Goal: Complete application form: Complete application form

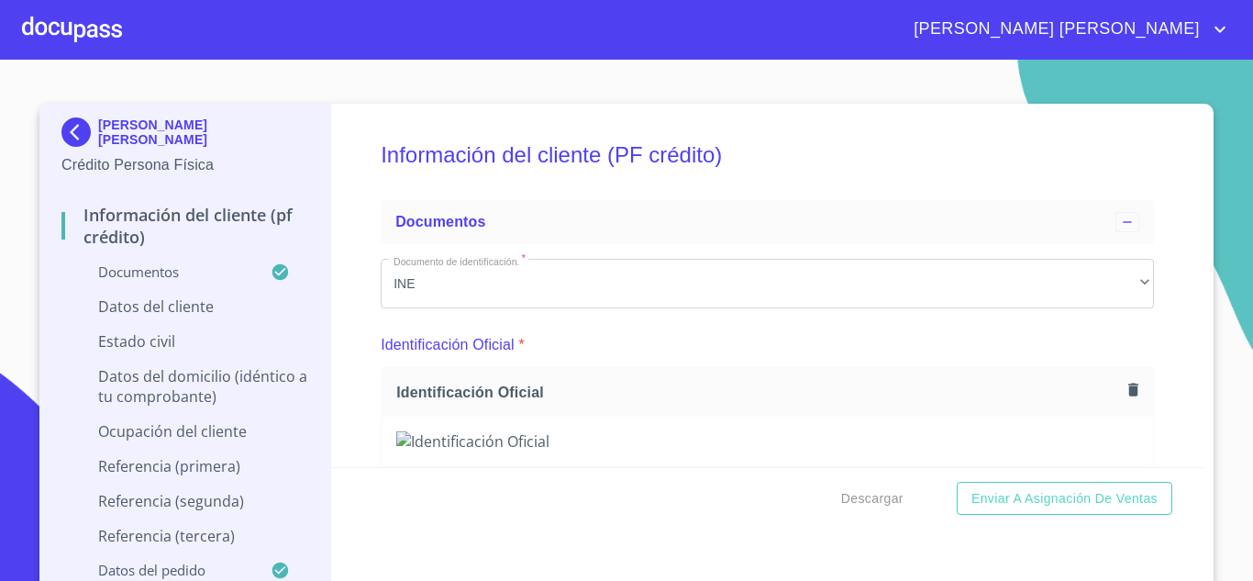
scroll to position [10944, 0]
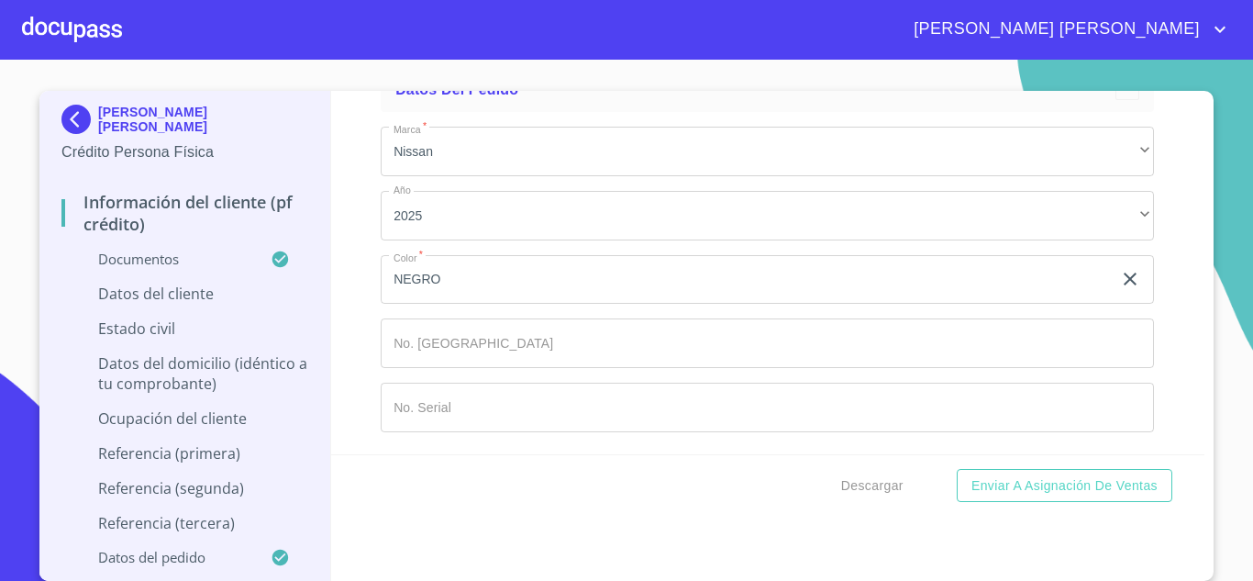
click at [74, 124] on img at bounding box center [79, 119] width 37 height 29
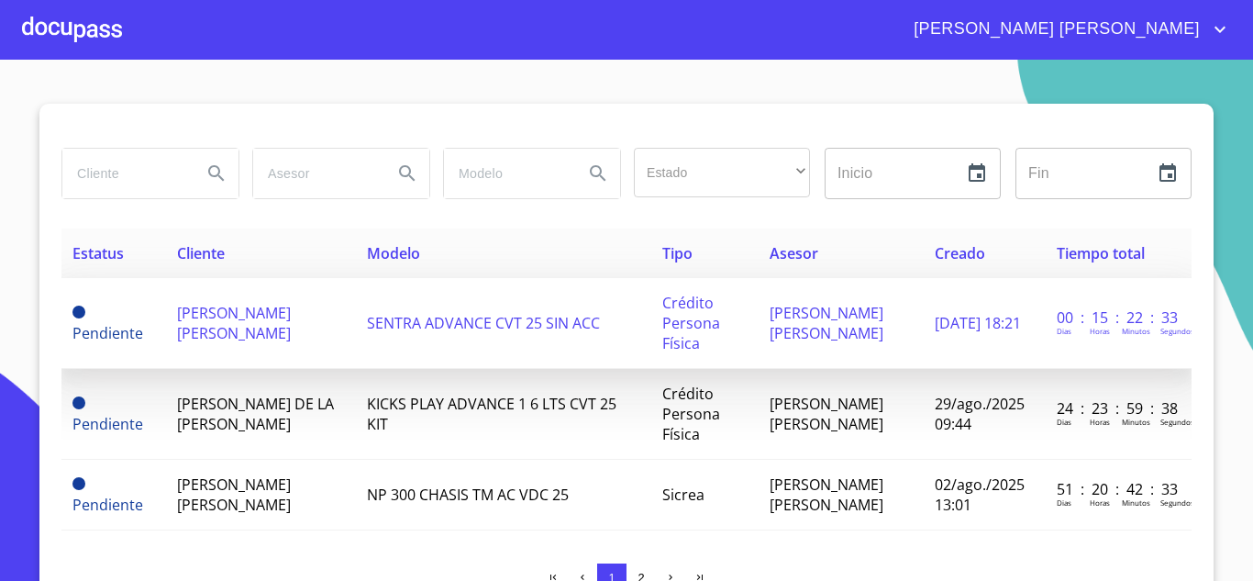
click at [123, 327] on span "Pendiente" at bounding box center [107, 333] width 71 height 20
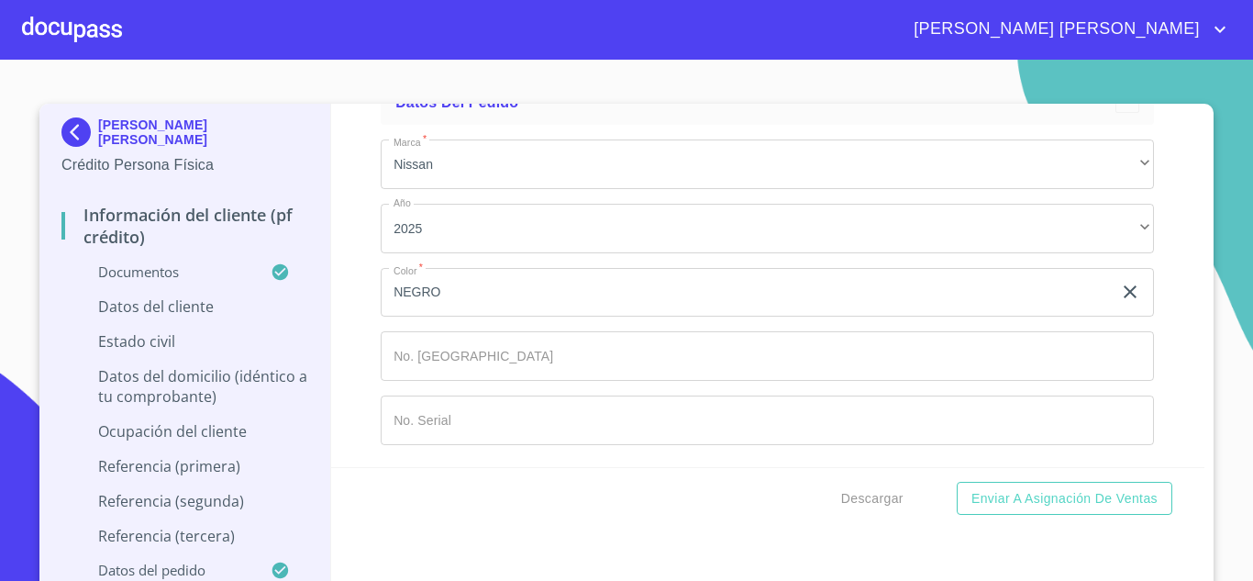
scroll to position [11100, 0]
type input "EUMR7310036MA"
type input "EUMR731003HJCSNMM09"
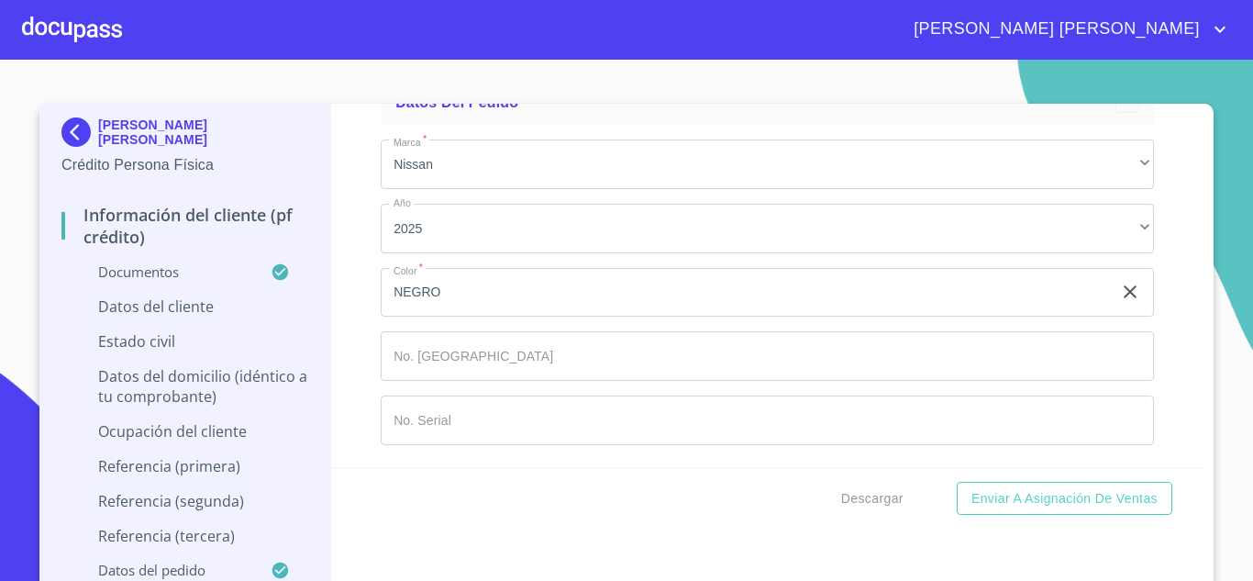
type input "1818391601"
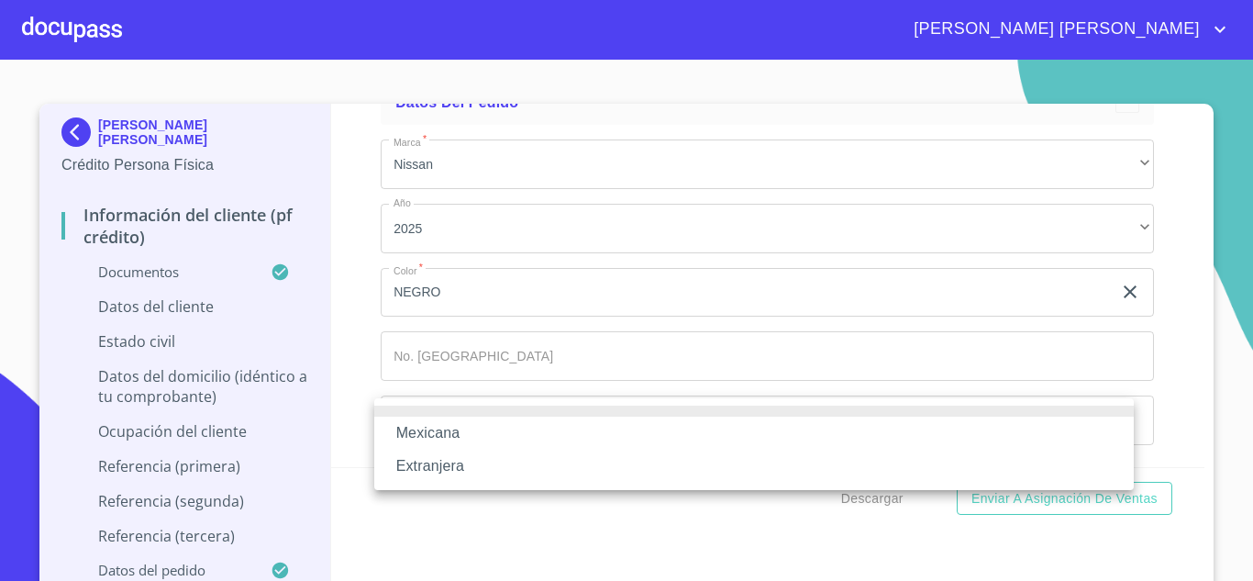
click at [476, 429] on li "Mexicana" at bounding box center [754, 432] width 760 height 33
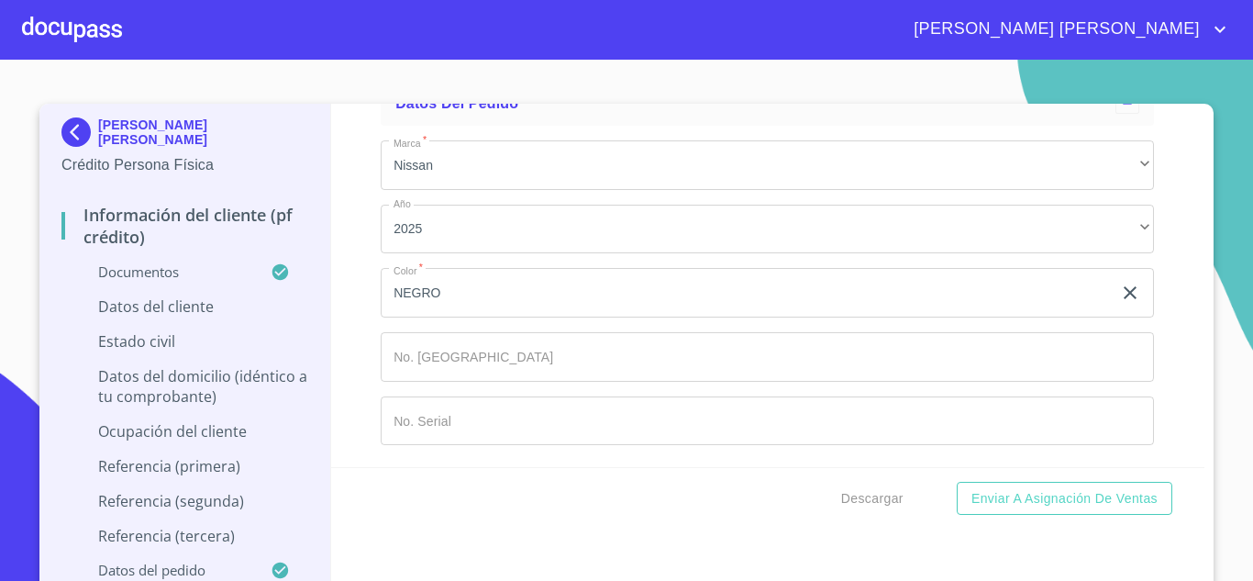
scroll to position [11284, 0]
type input "EUMR731003HJCSNM09"
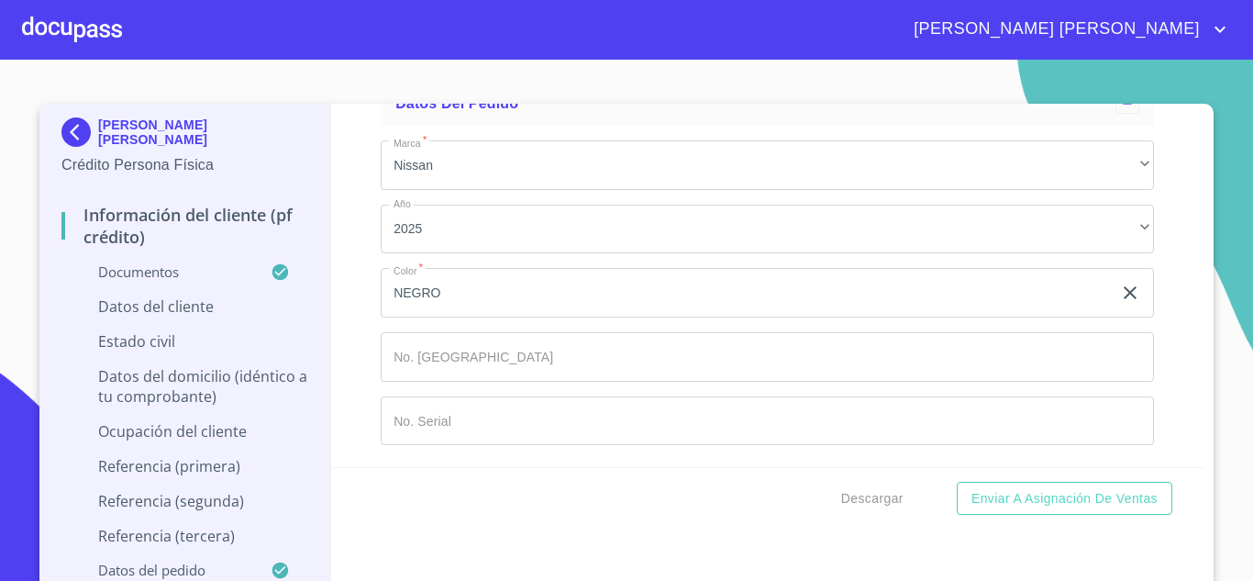
type input "[GEOGRAPHIC_DATA]"
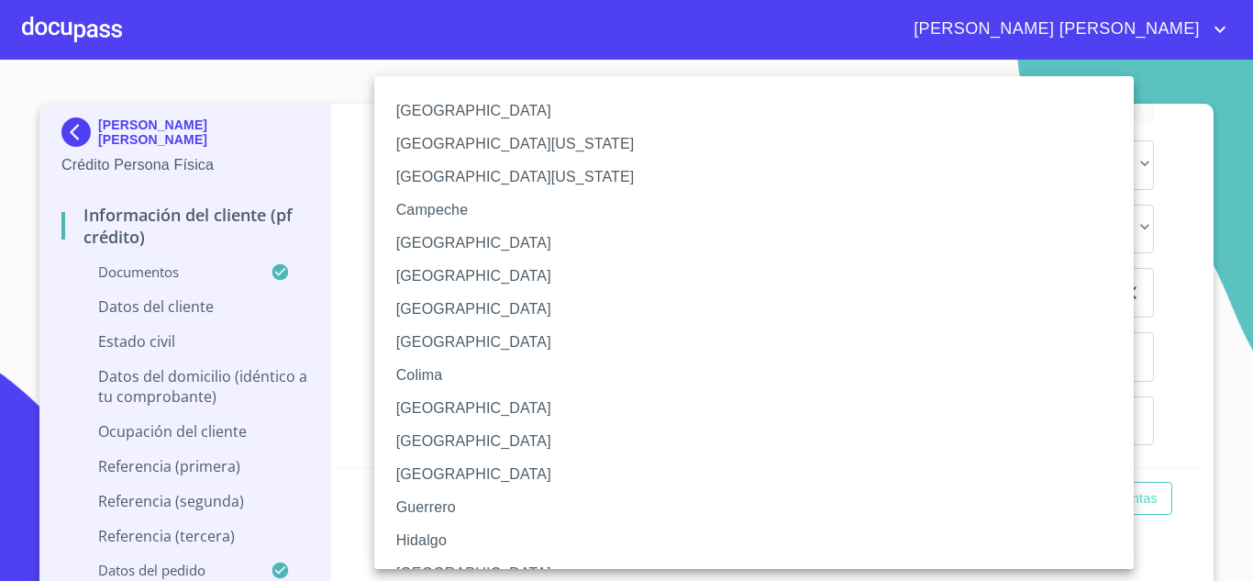
click at [470, 561] on li "[GEOGRAPHIC_DATA]" at bounding box center [760, 573] width 773 height 33
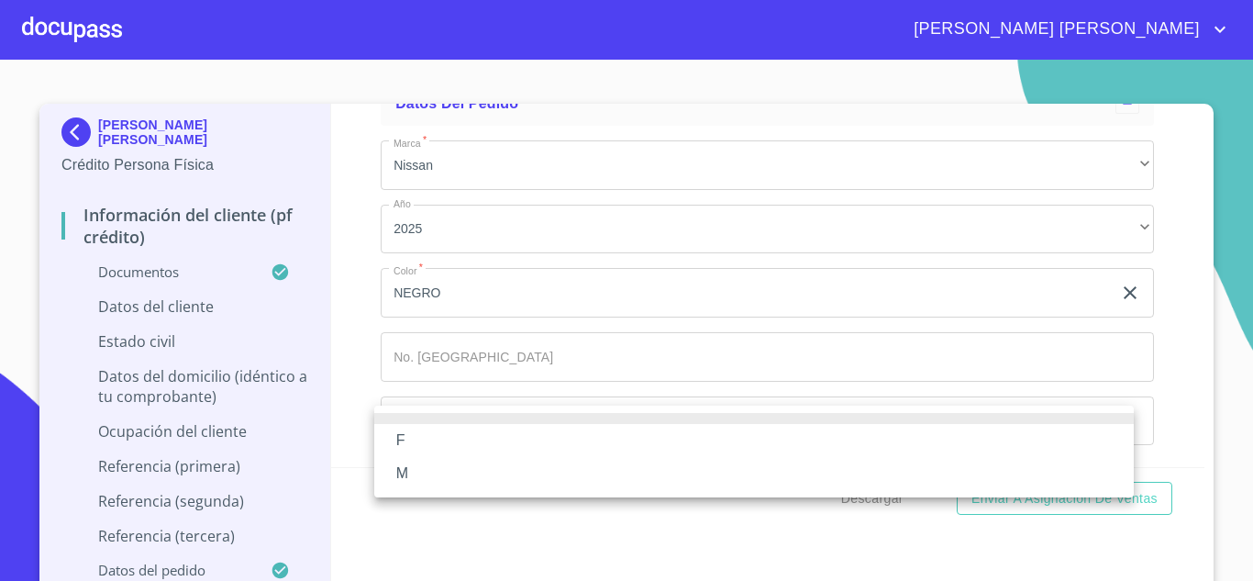
click at [453, 472] on li "M" at bounding box center [754, 473] width 760 height 33
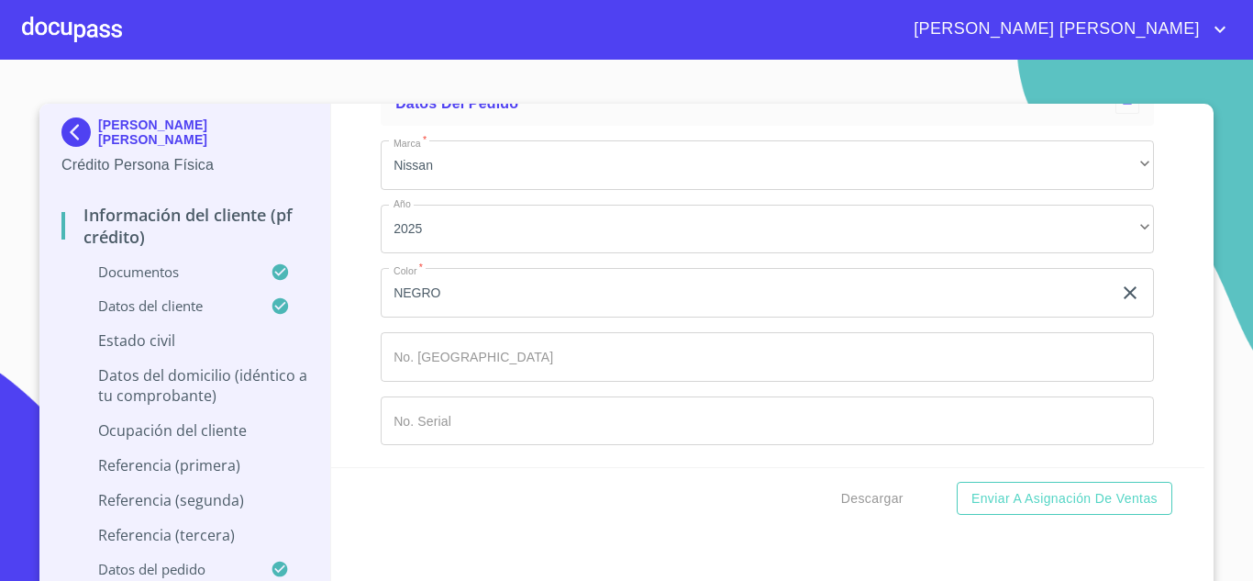
scroll to position [11559, 0]
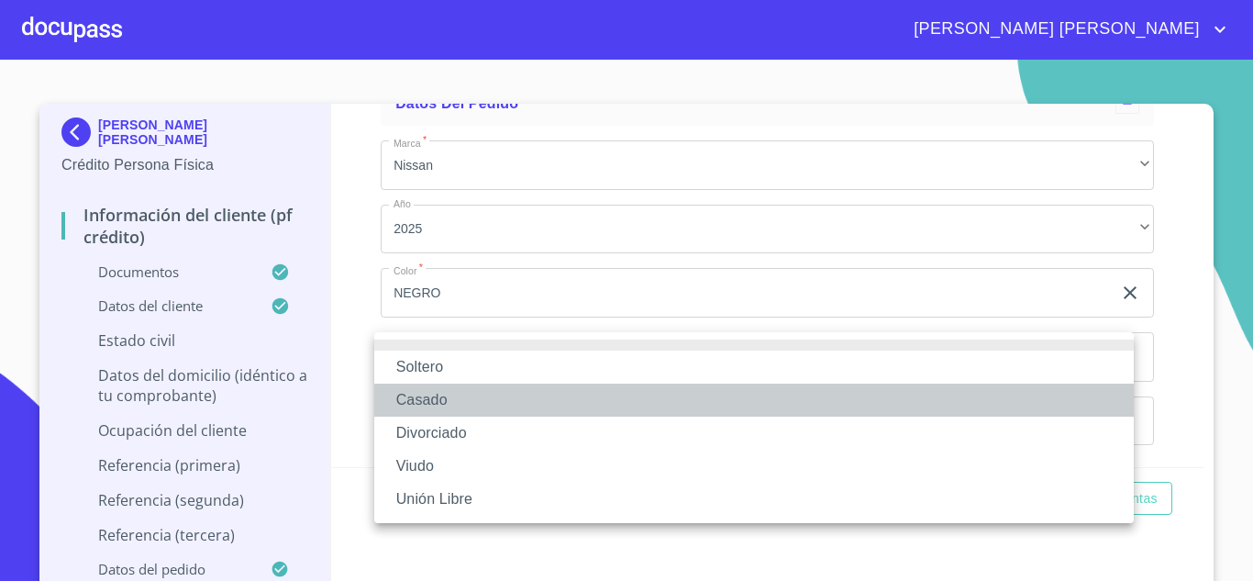
click at [502, 396] on li "Casado" at bounding box center [754, 399] width 760 height 33
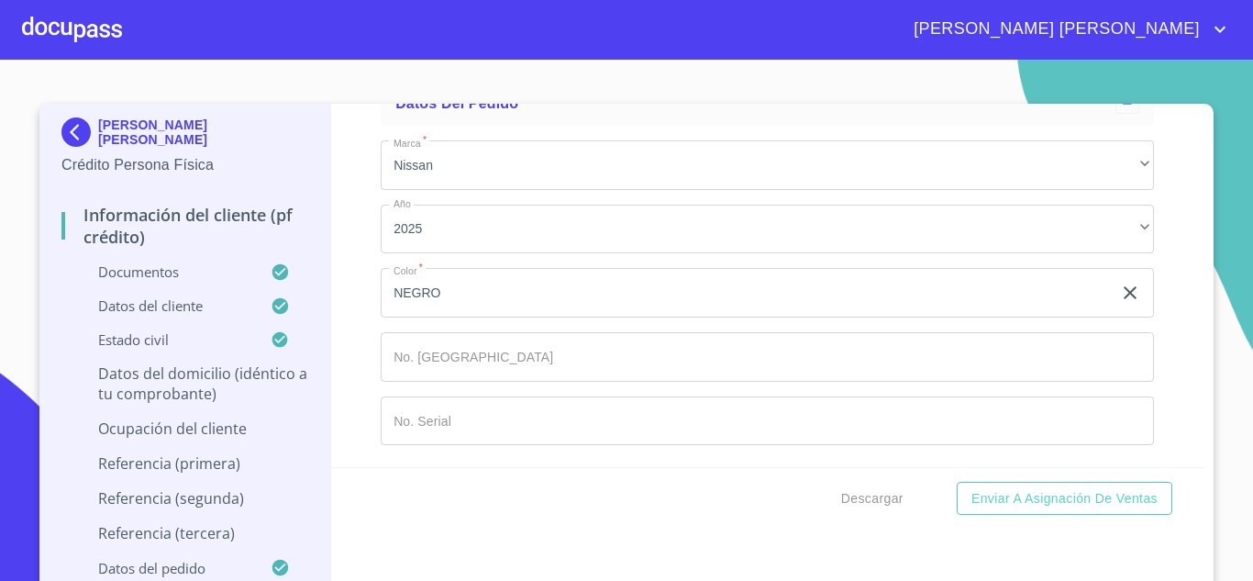
scroll to position [11650, 0]
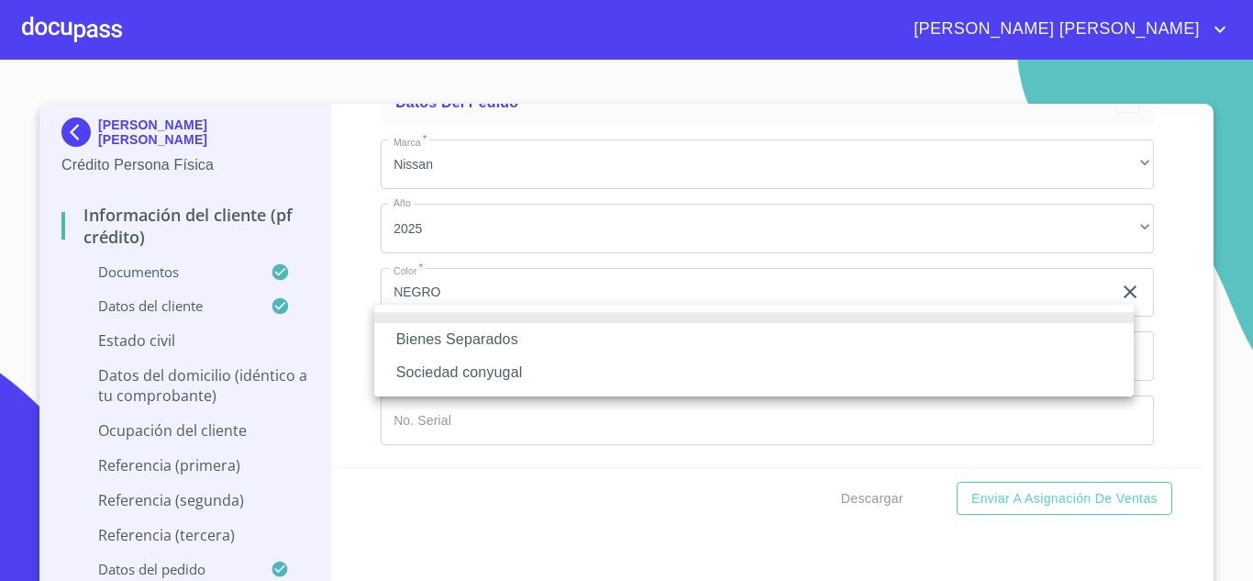
click at [501, 382] on li "Sociedad conyugal" at bounding box center [754, 372] width 760 height 33
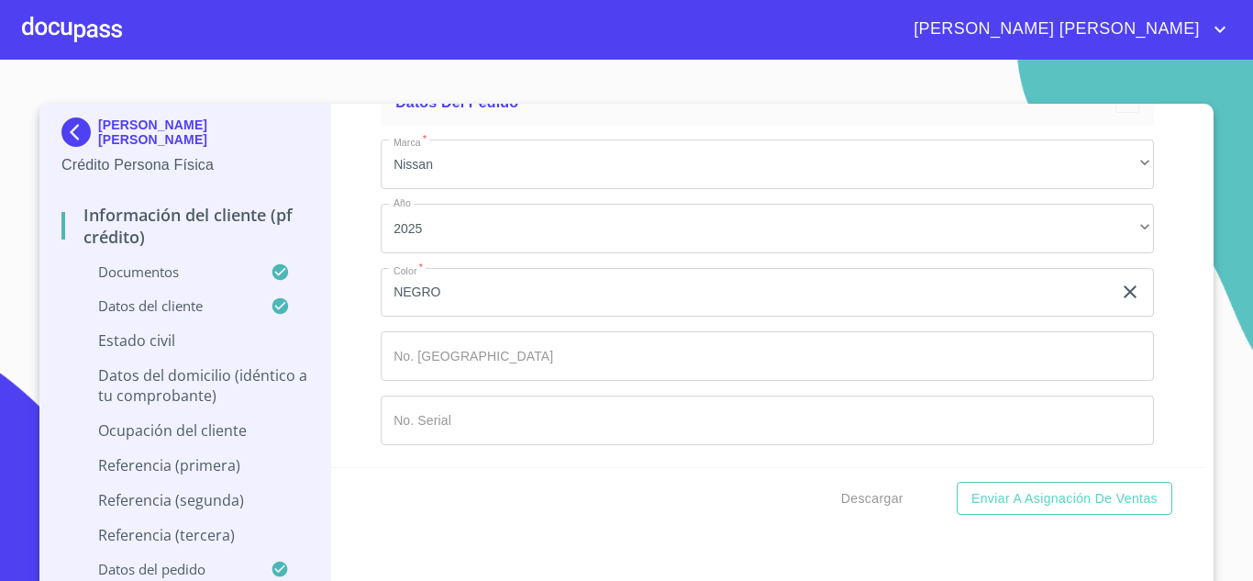
type input "LILIAN"
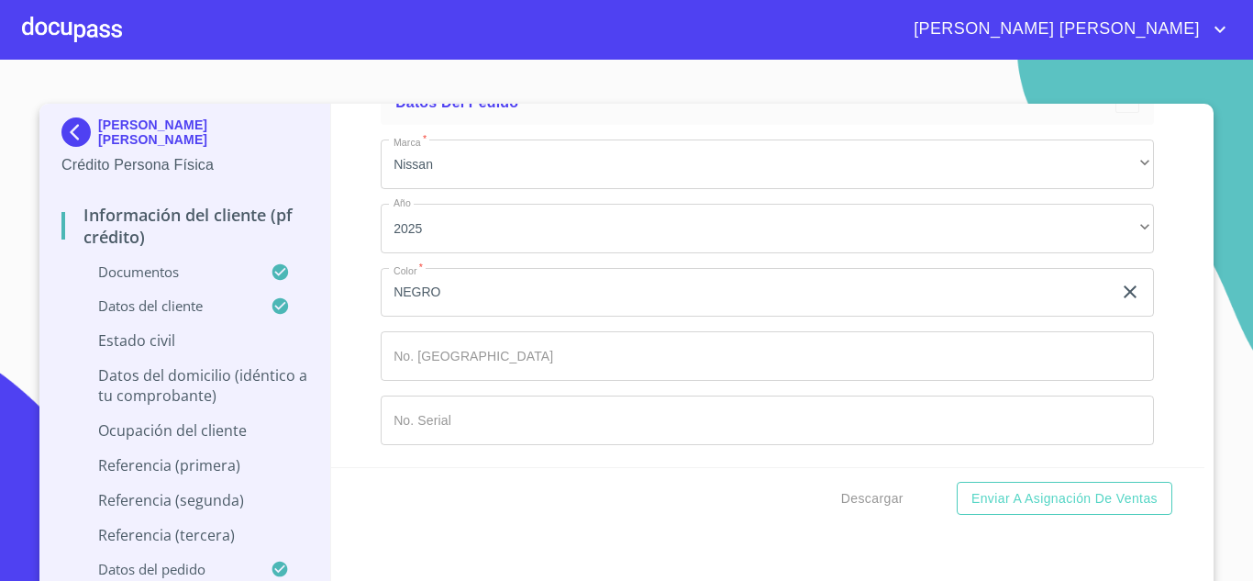
type input "DELGADO"
type input "[PERSON_NAME]"
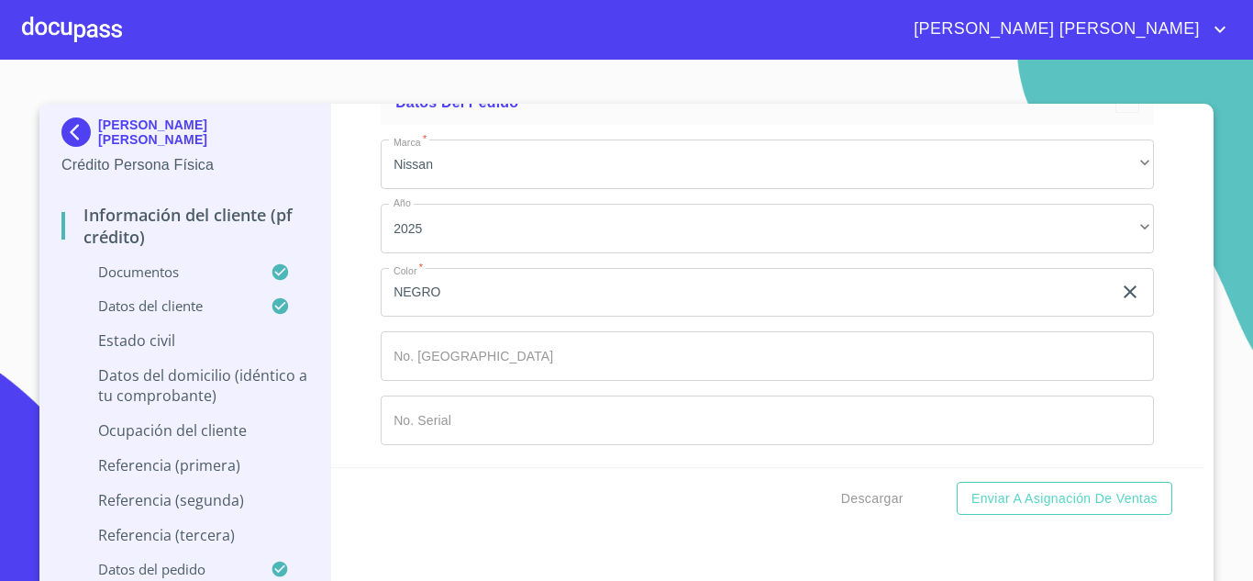
type input "2"
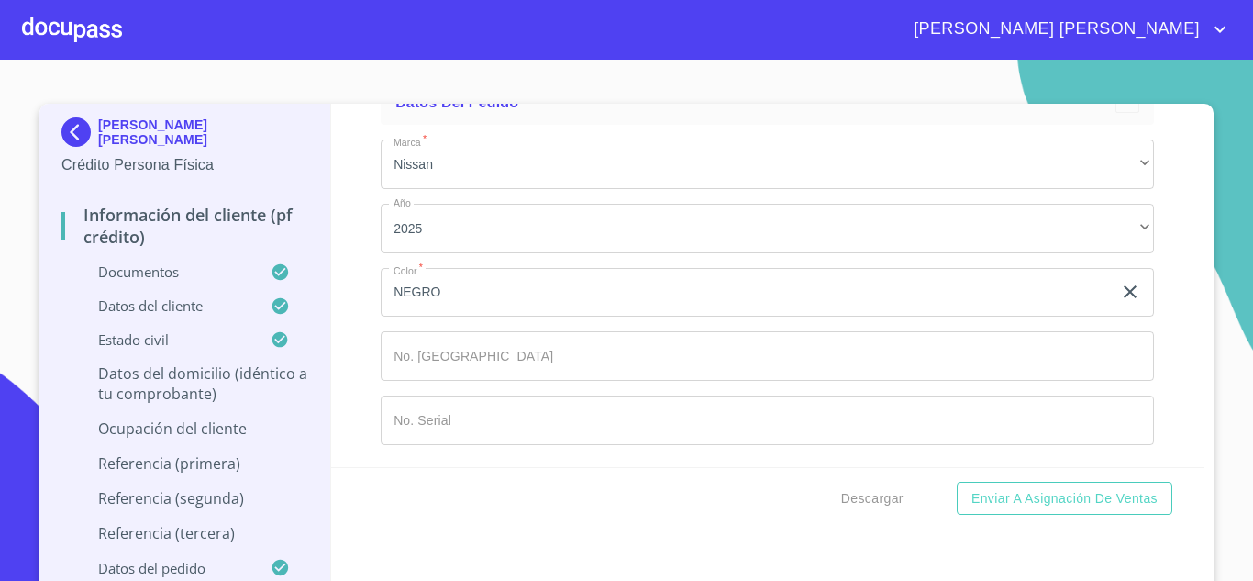
scroll to position [12127, 0]
type input "[PERSON_NAME]"
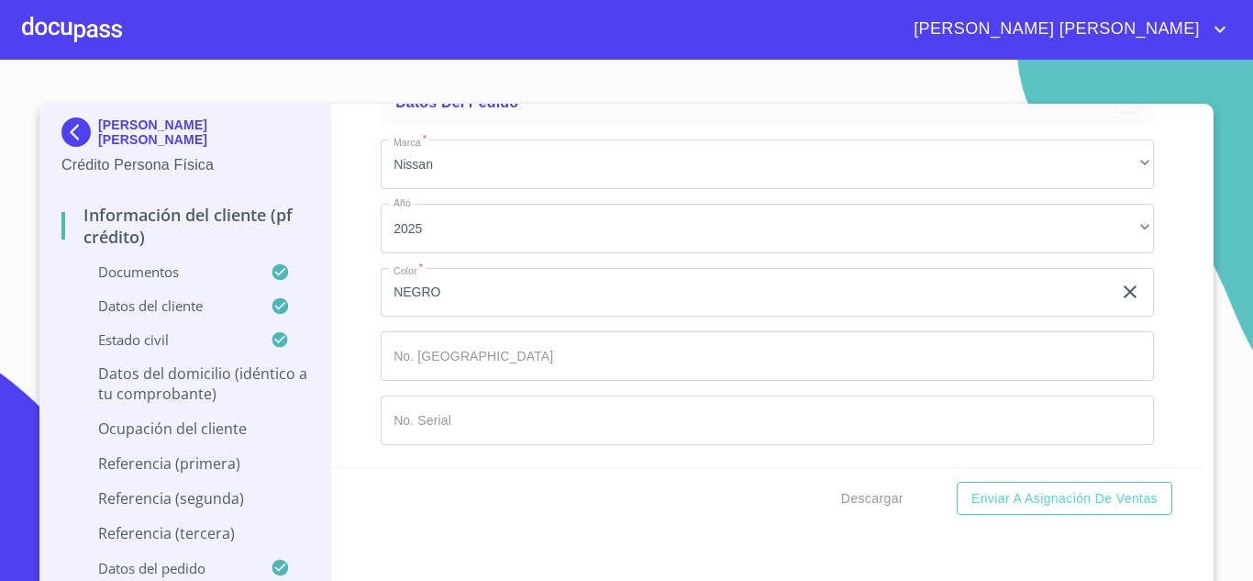
type input "2159"
type input "COLOMITOS Y PRIVADA [PERSON_NAME]"
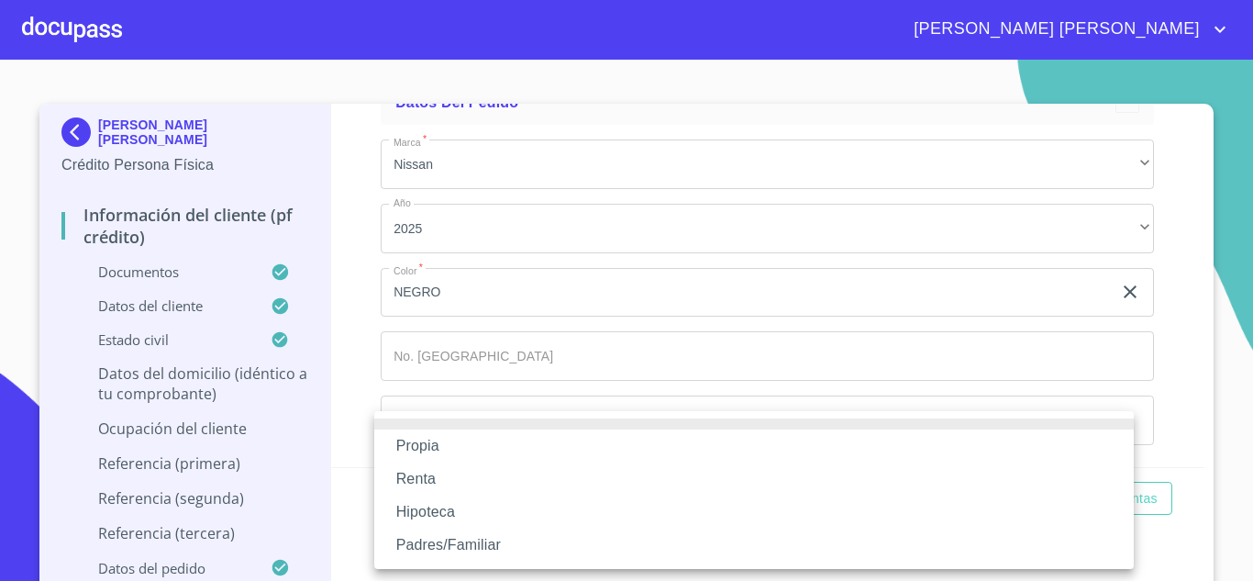
click at [475, 442] on li "Propia" at bounding box center [754, 445] width 760 height 33
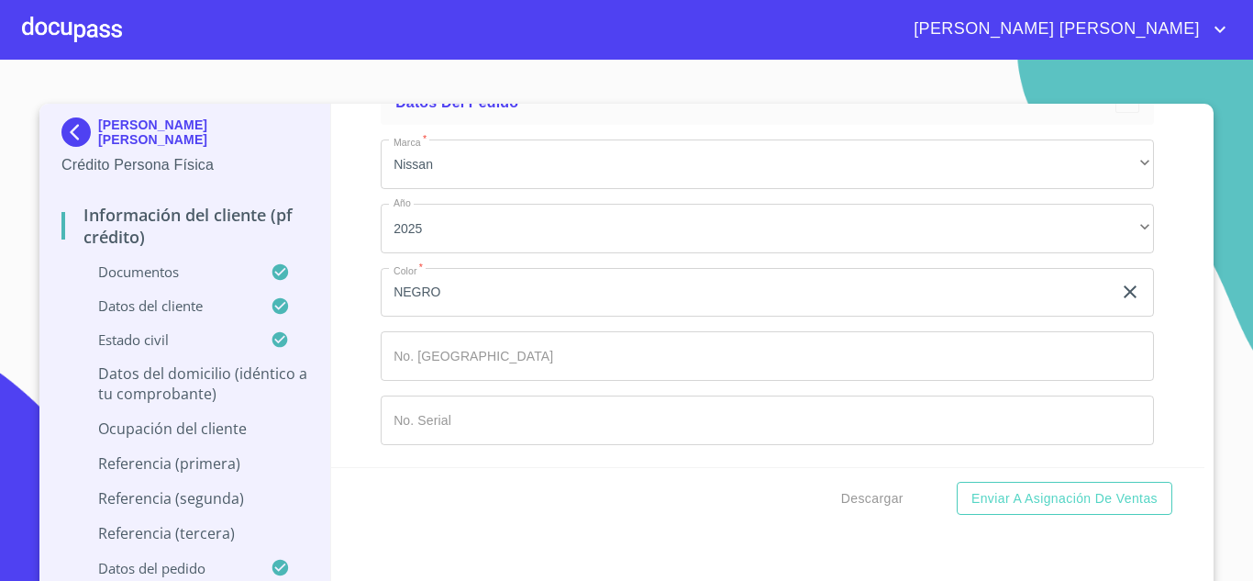
scroll to position [12403, 0]
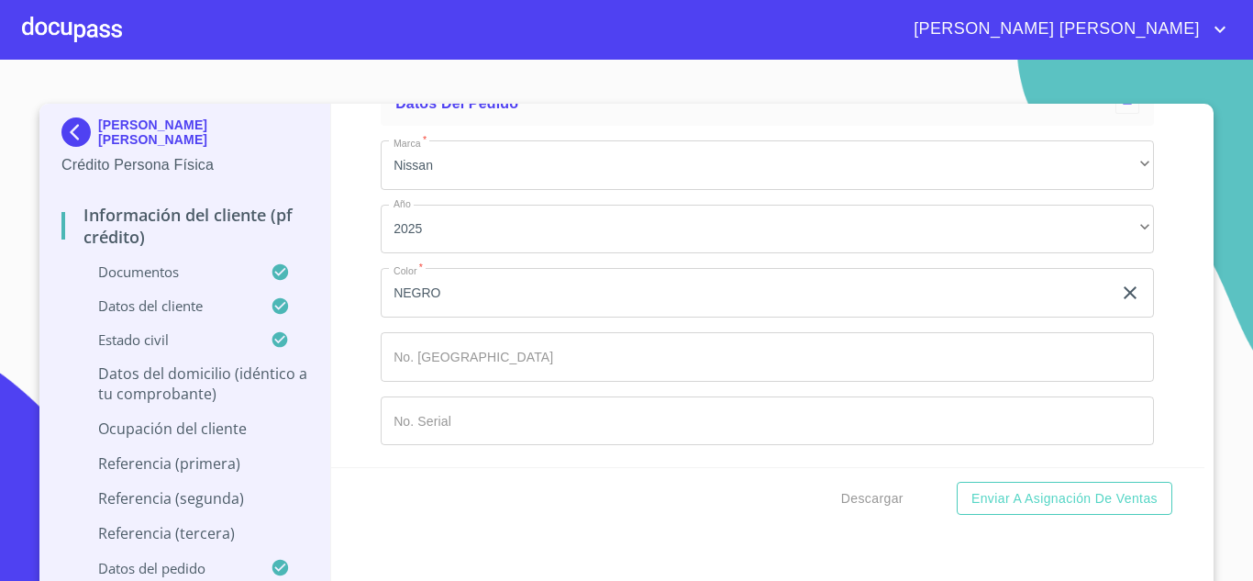
type input "$0"
type input "$2,000,000"
type input "UNIDAD HABITACIONAL [GEOGRAPHIC_DATA]"
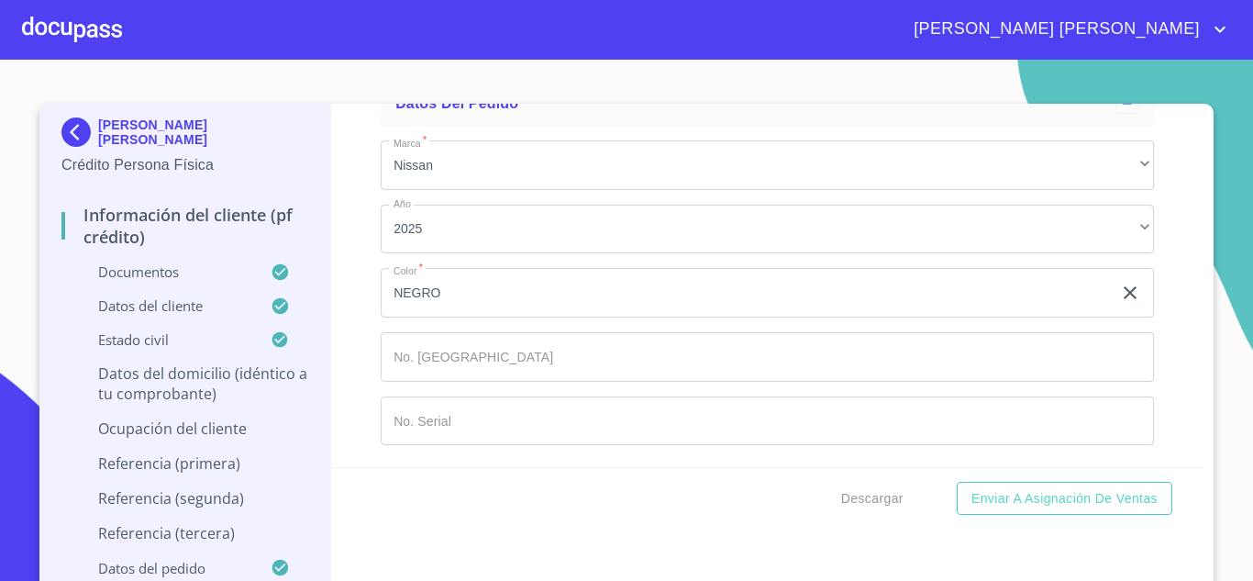
type input "[GEOGRAPHIC_DATA]"
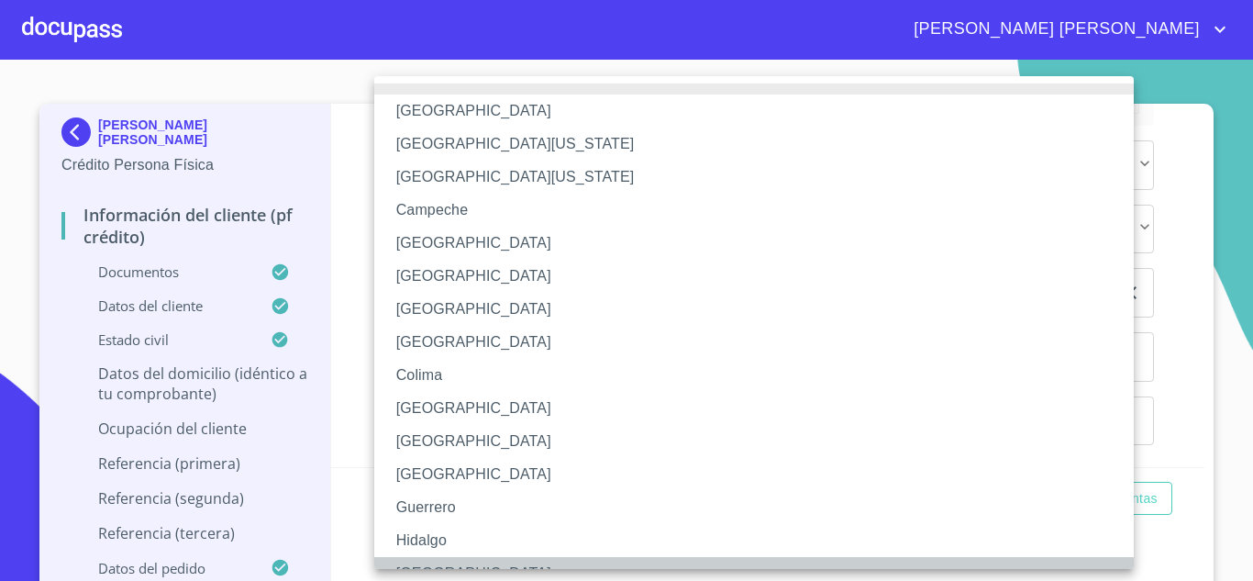
click at [422, 562] on li "[GEOGRAPHIC_DATA]" at bounding box center [760, 573] width 773 height 33
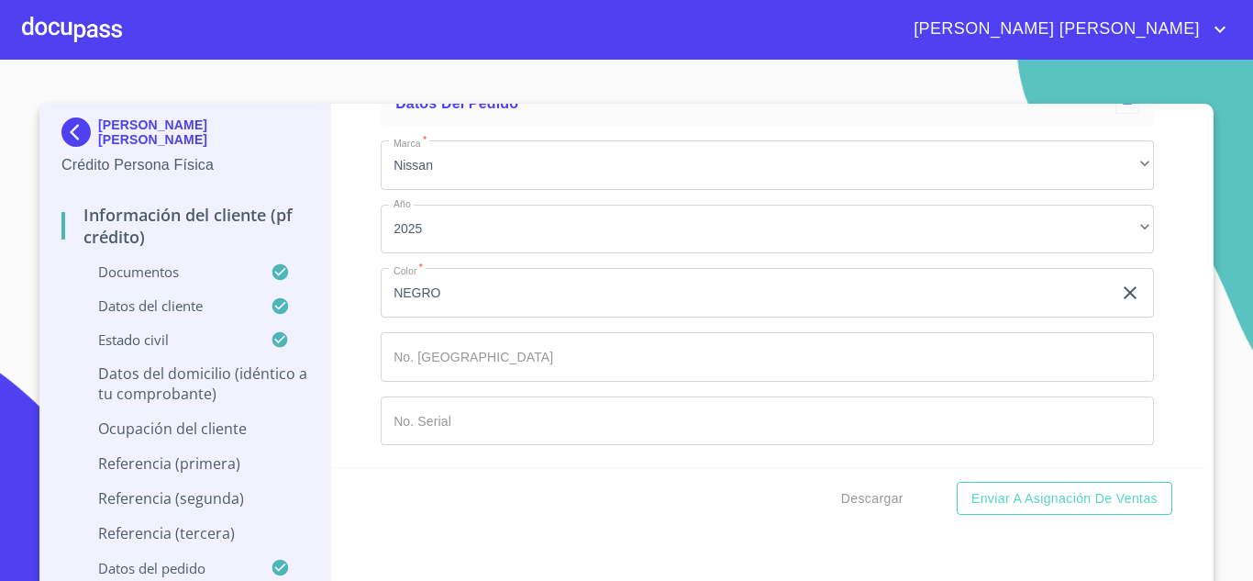
type input "44226"
type input "U"
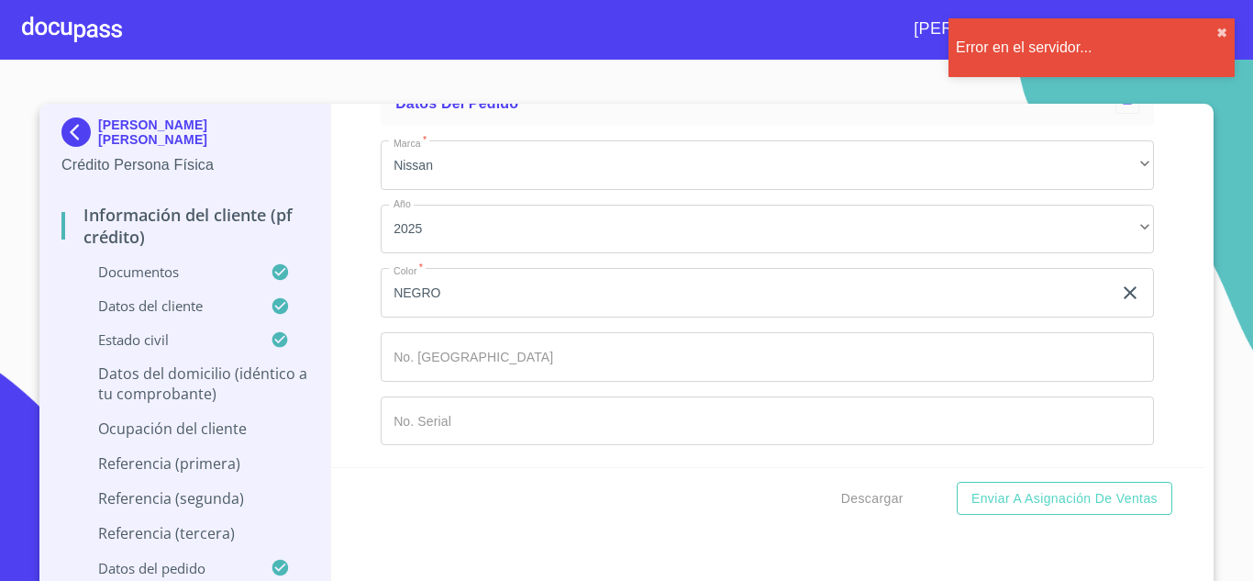
type input "J"
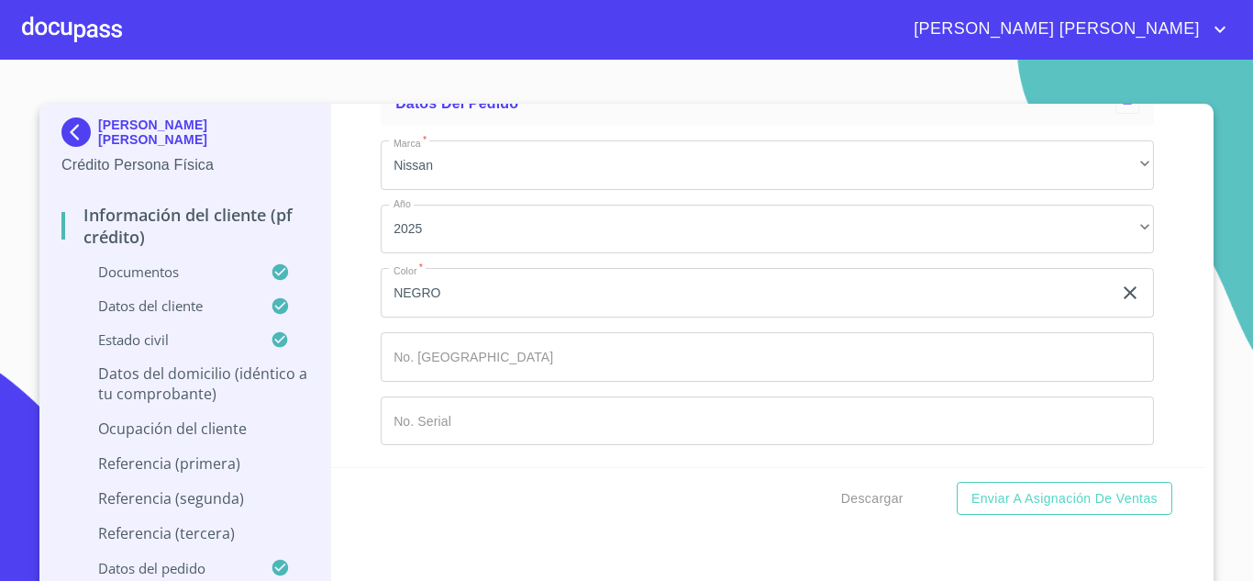
type input "UNIDAD HABITACIONAL [GEOGRAPHIC_DATA]"
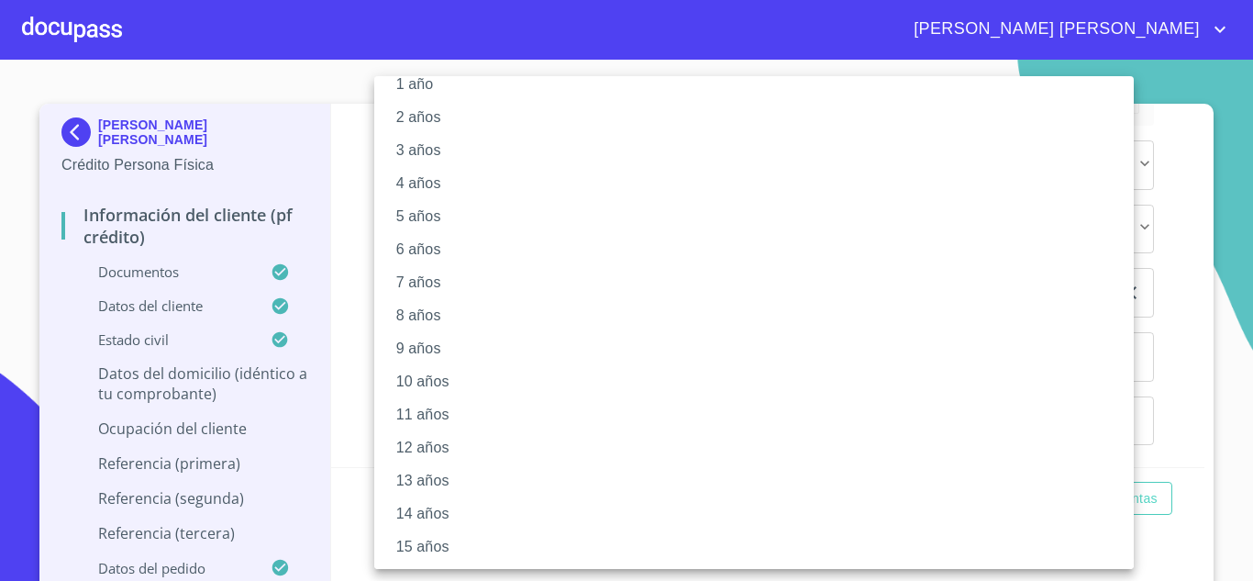
scroll to position [92, 0]
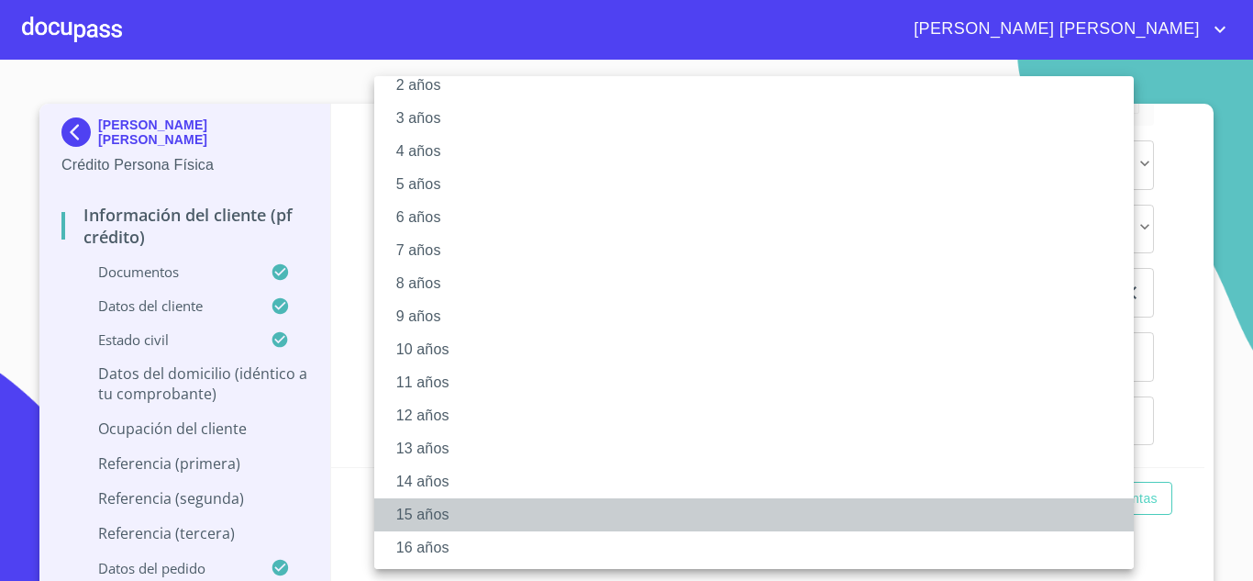
click at [440, 505] on li "15 años" at bounding box center [760, 514] width 773 height 33
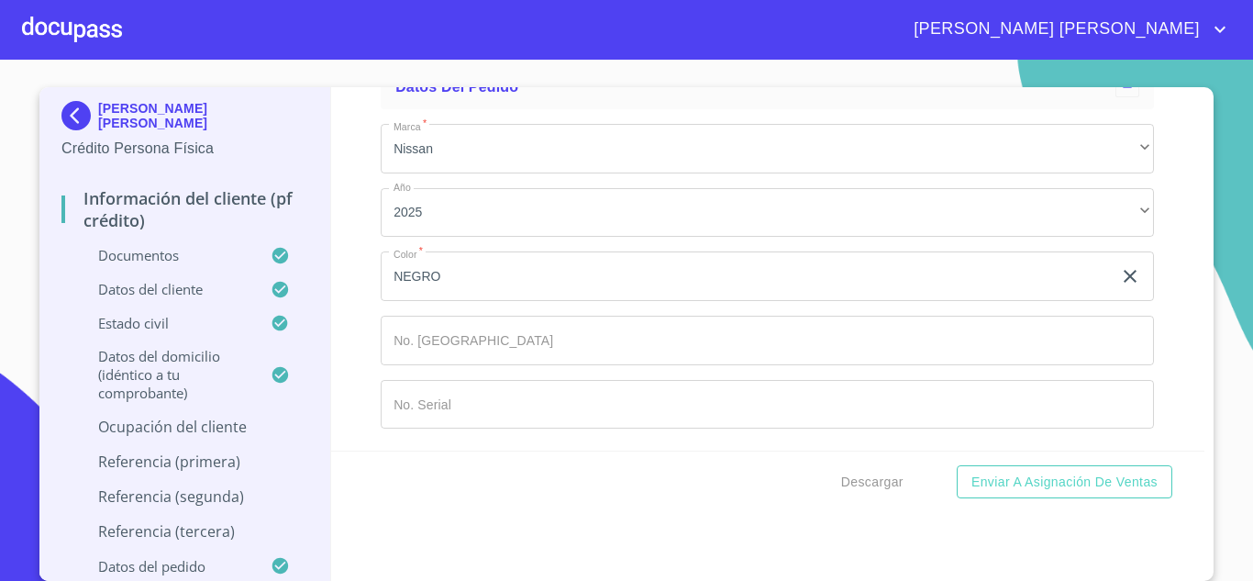
scroll to position [13137, 0]
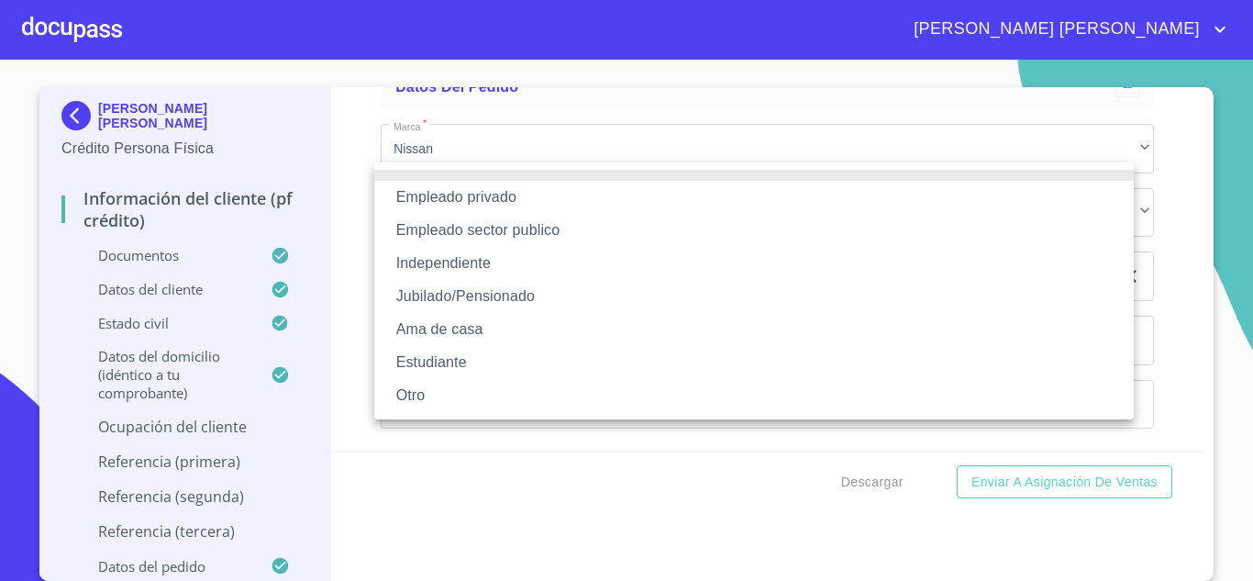
click at [444, 194] on li "Empleado privado" at bounding box center [754, 197] width 760 height 33
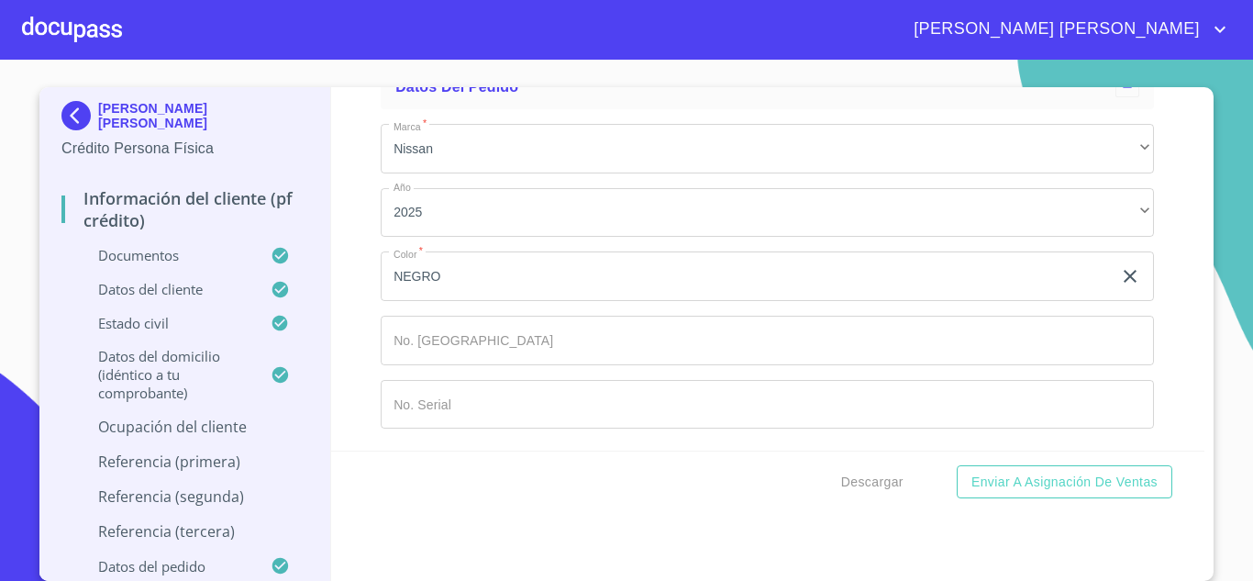
type input "GRUPO ESTRELLA BLANCA"
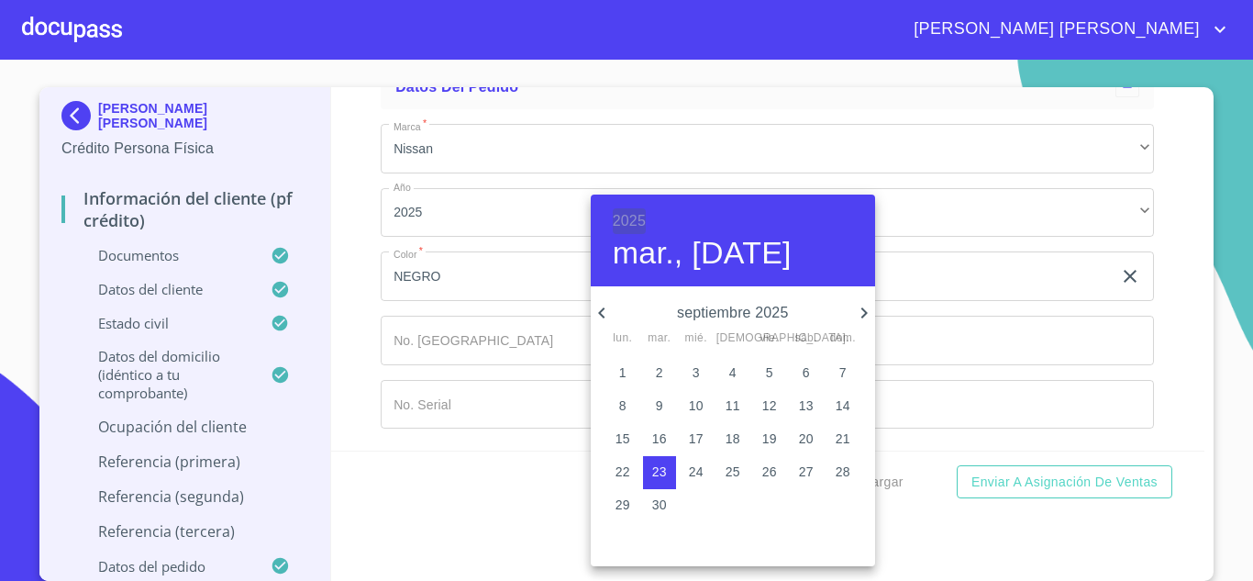
click at [629, 218] on h6 "2025" at bounding box center [629, 221] width 33 height 26
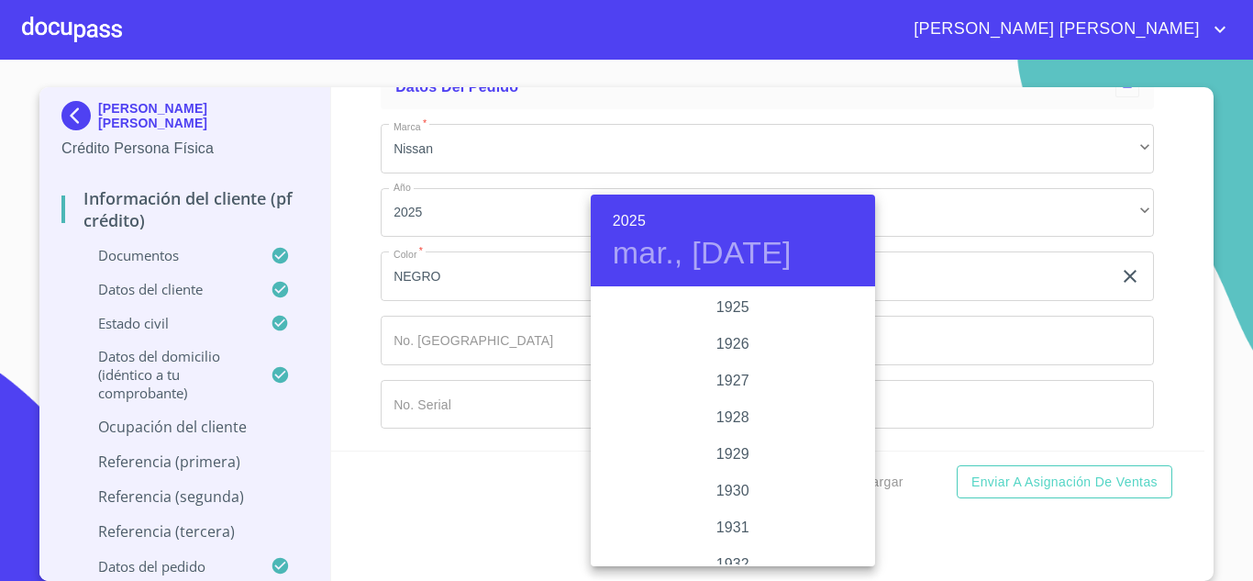
scroll to position [3559, 0]
click at [721, 340] on div "2023" at bounding box center [733, 344] width 284 height 37
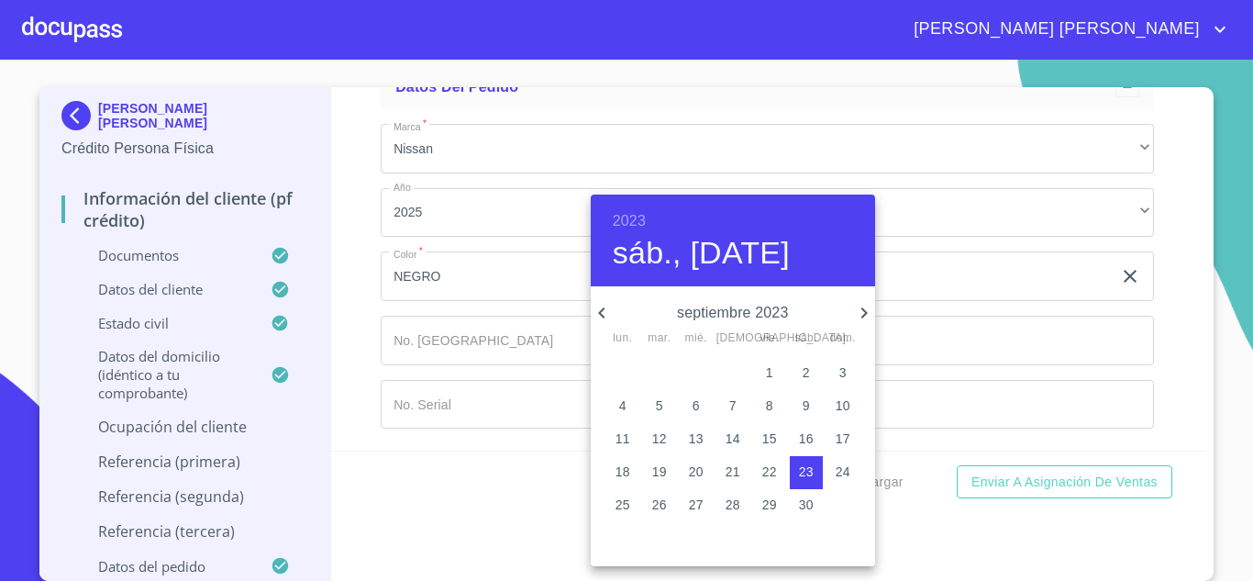
click at [603, 313] on icon "button" at bounding box center [602, 313] width 22 height 22
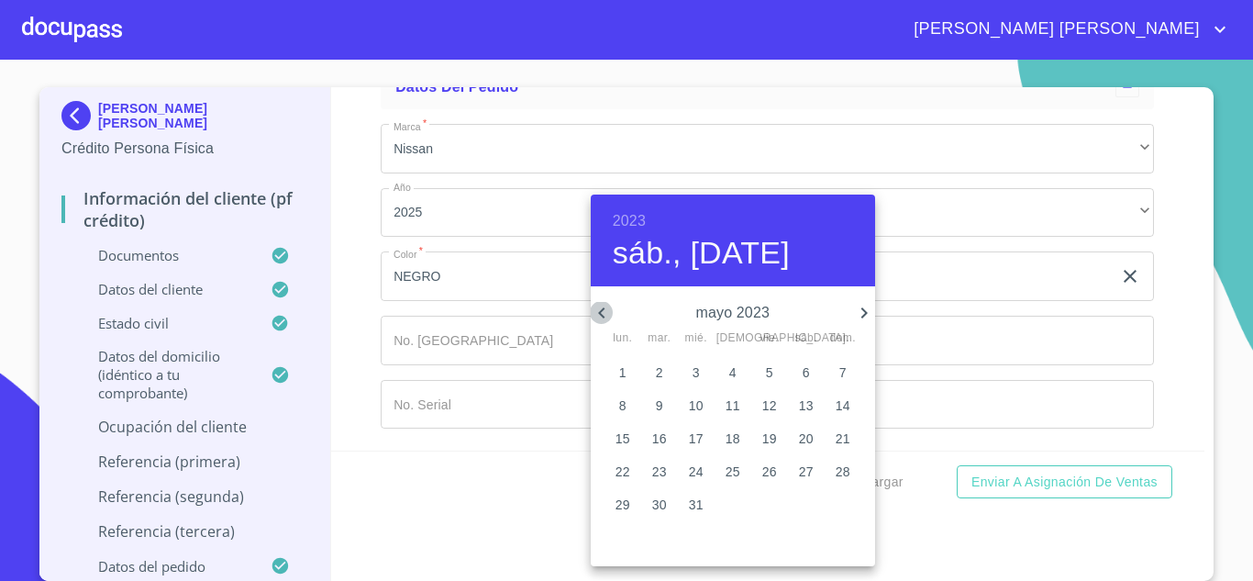
click at [603, 313] on icon "button" at bounding box center [602, 313] width 22 height 22
click at [688, 372] on span "1" at bounding box center [696, 372] width 33 height 18
type input "1 de feb. de 2023"
click at [485, 366] on div at bounding box center [626, 290] width 1253 height 581
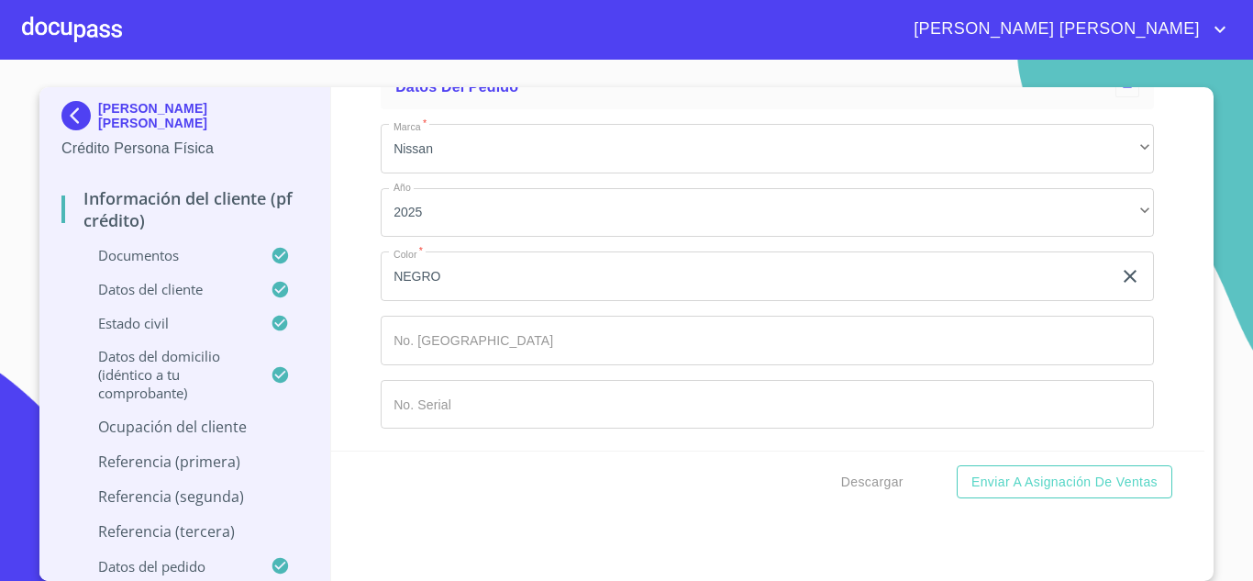
type input "CHOFER"
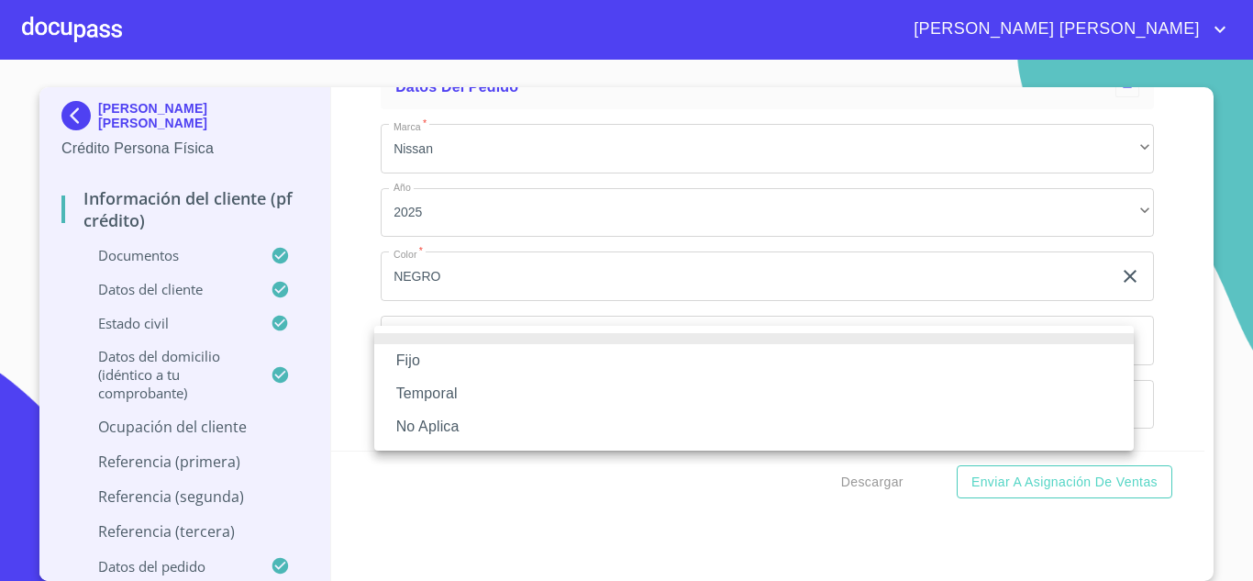
click at [447, 354] on li "Fijo" at bounding box center [754, 360] width 760 height 33
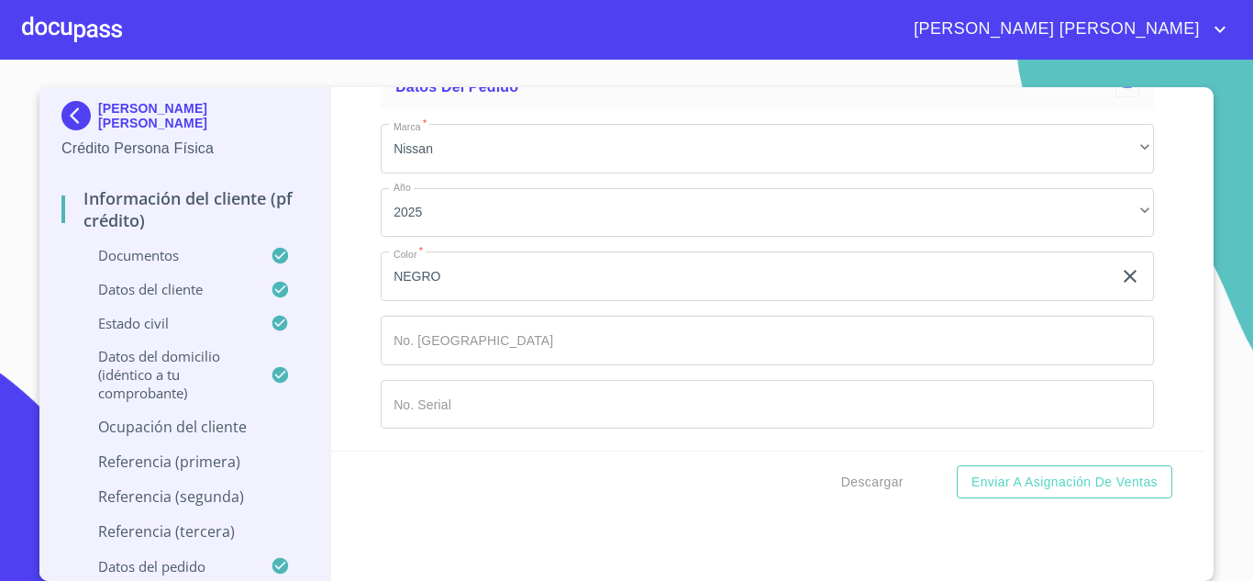
scroll to position [13320, 0]
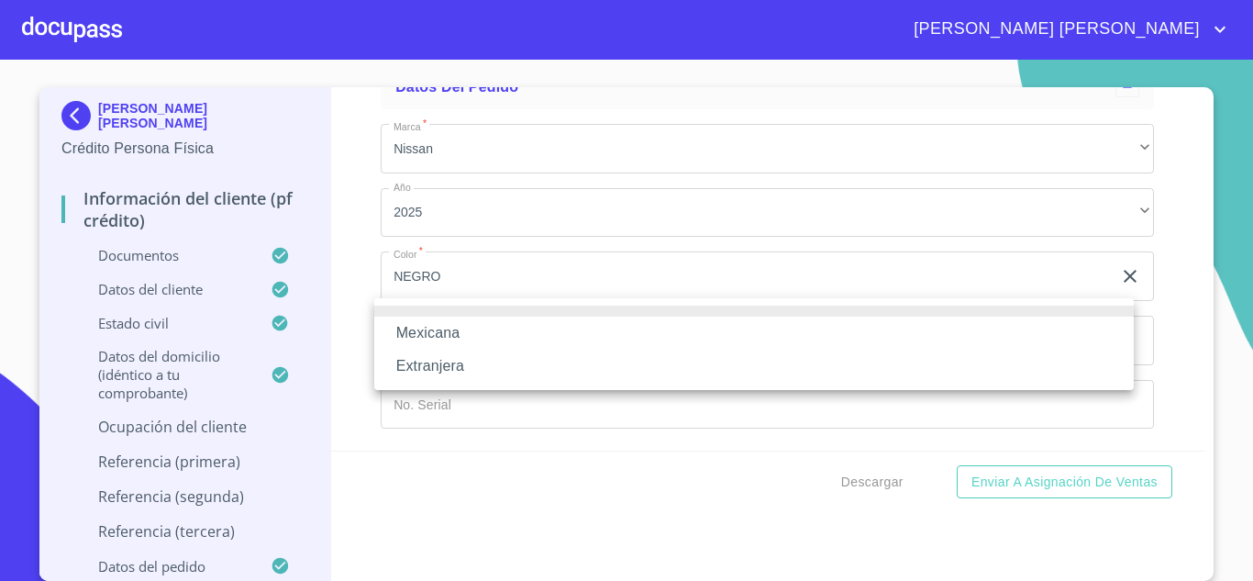
click at [454, 338] on li "Mexicana" at bounding box center [754, 332] width 760 height 33
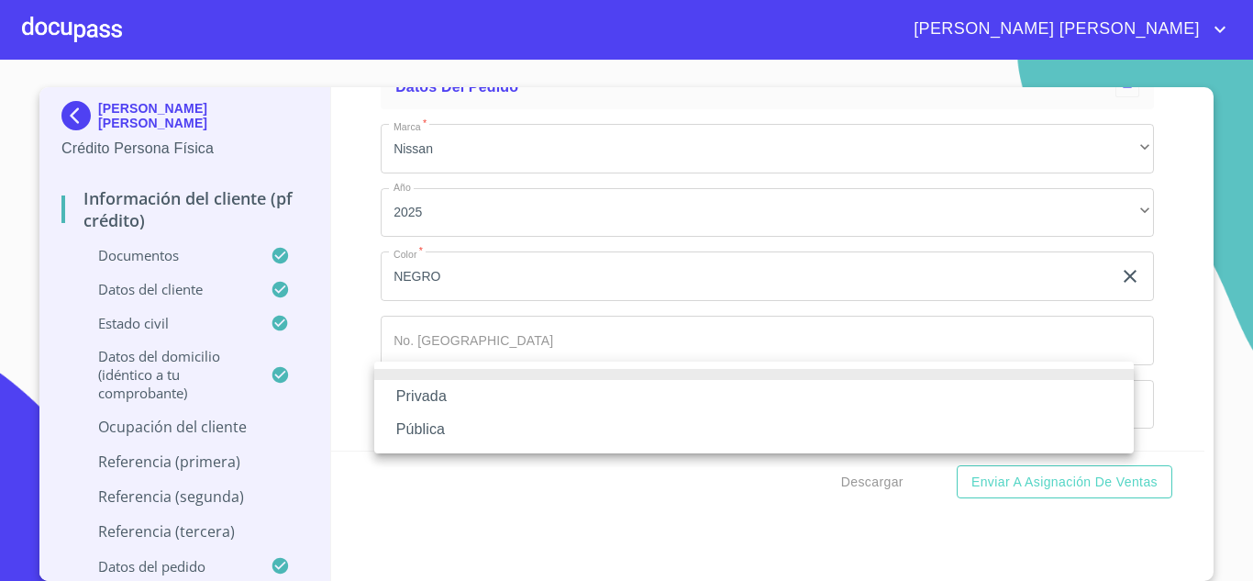
click at [469, 391] on li "Privada" at bounding box center [754, 396] width 760 height 33
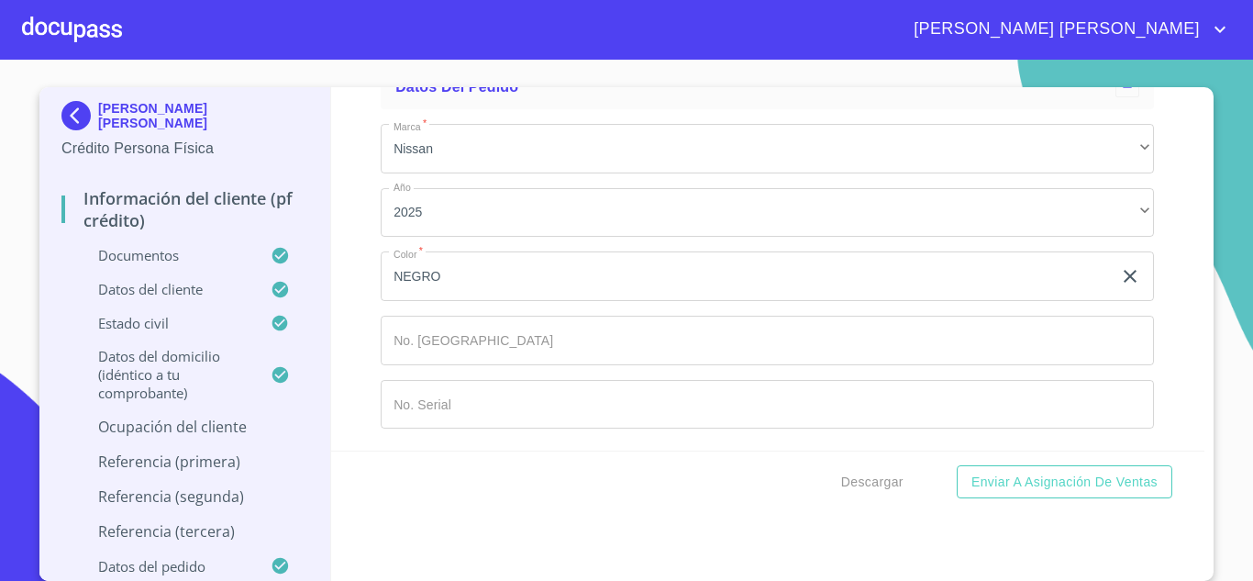
scroll to position [13412, 0]
type input "TRANSPORTE"
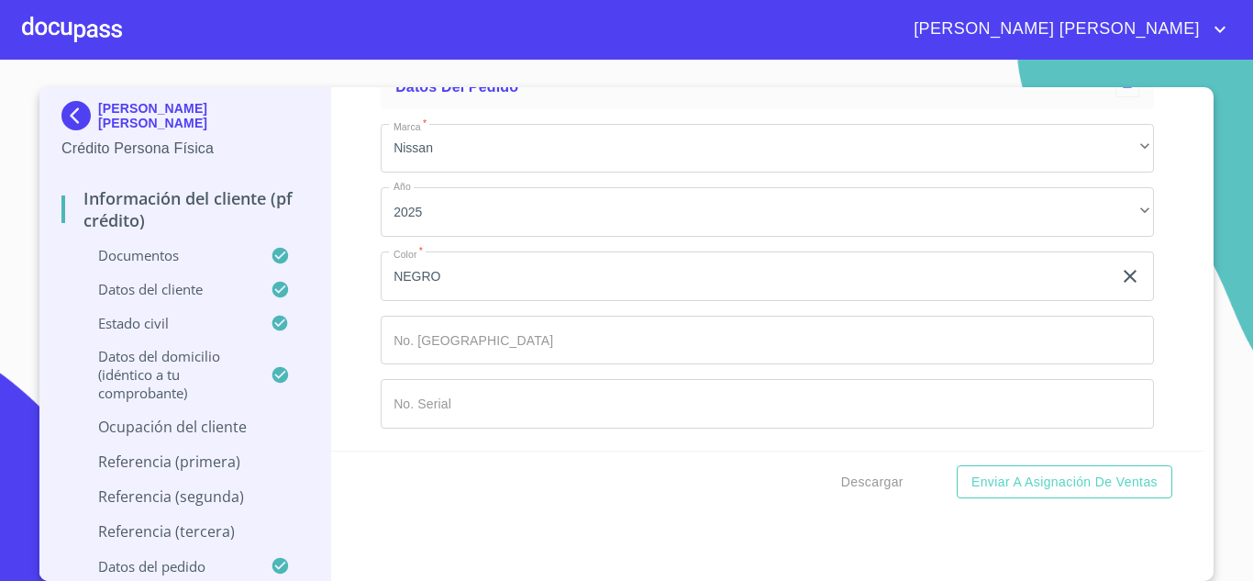
scroll to position [13687, 0]
type input "[PHONE_NUMBER]"
